Goal: Navigation & Orientation: Understand site structure

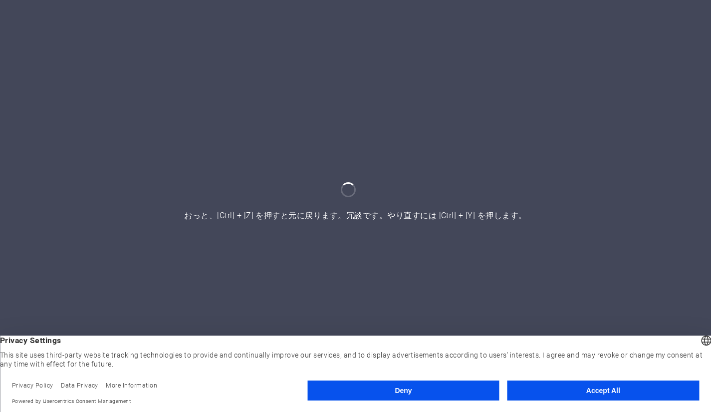
click at [570, 395] on button "Accept All" at bounding box center [604, 390] width 192 height 20
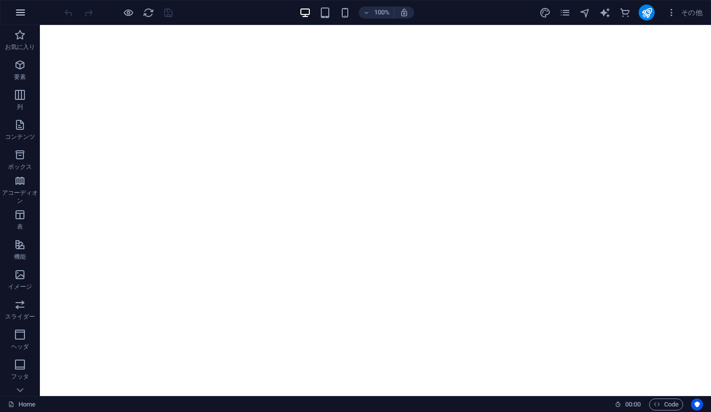
click at [21, 9] on icon "button" at bounding box center [20, 12] width 12 height 12
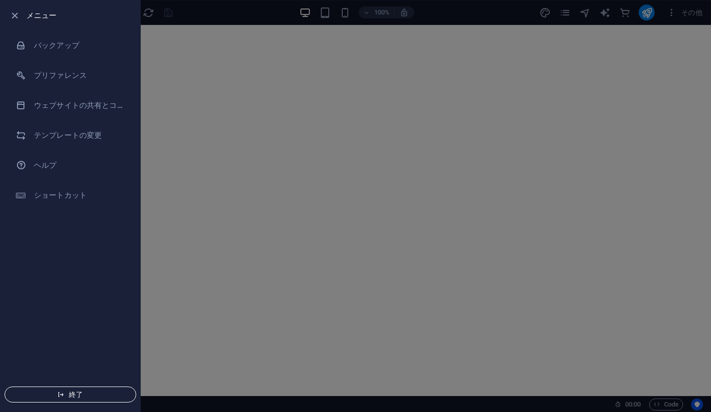
click at [94, 398] on button "終了" at bounding box center [70, 394] width 132 height 16
